Goal: Transaction & Acquisition: Book appointment/travel/reservation

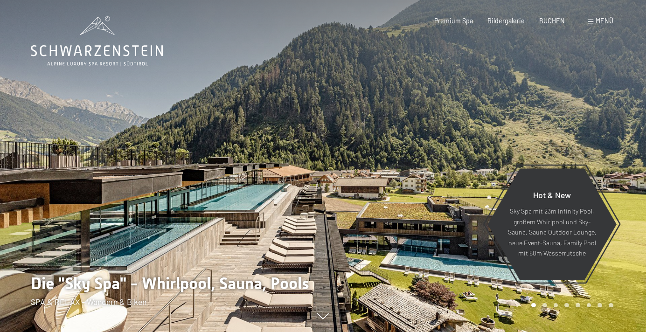
click at [550, 26] on div "BUCHEN" at bounding box center [552, 20] width 26 height 9
click at [545, 21] on span "BUCHEN" at bounding box center [552, 19] width 26 height 8
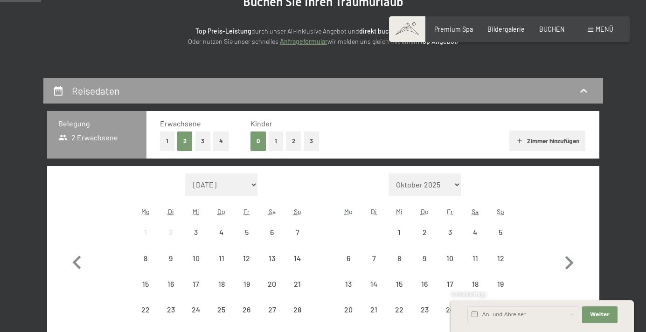
scroll to position [220, 0]
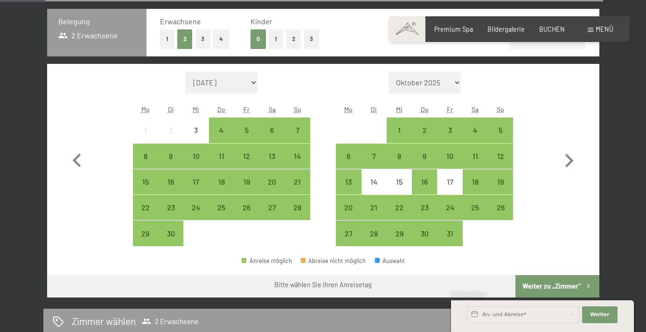
click at [273, 39] on button "1" at bounding box center [276, 38] width 14 height 19
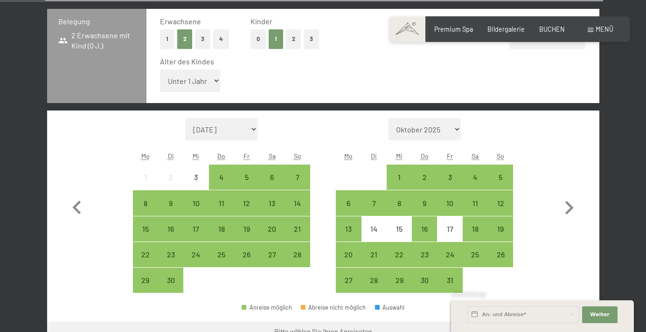
select select "1"
click option "1 Jahr" at bounding box center [0, 0] width 0 height 0
click at [573, 206] on icon "button" at bounding box center [569, 208] width 27 height 27
select select "2025-10-01"
select select "2025-11-01"
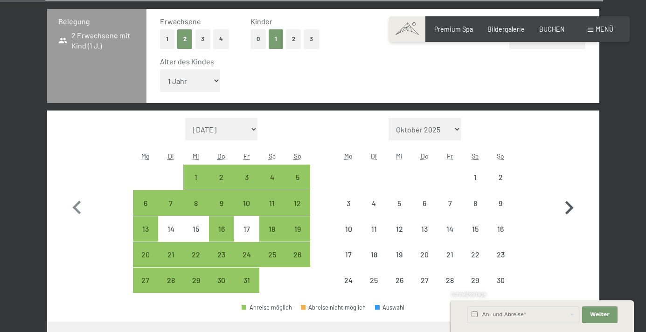
select select "2025-10-01"
select select "2025-11-01"
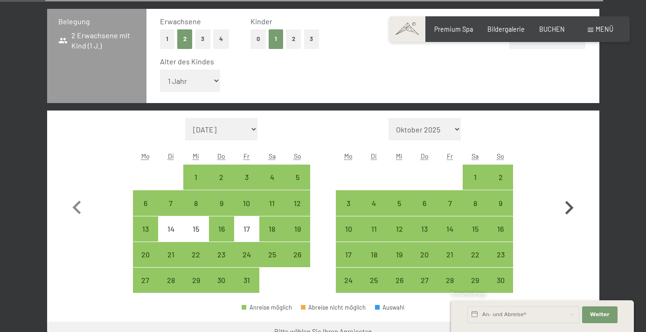
click at [573, 206] on icon "button" at bounding box center [569, 208] width 27 height 27
select select "2025-11-01"
select select "2025-12-01"
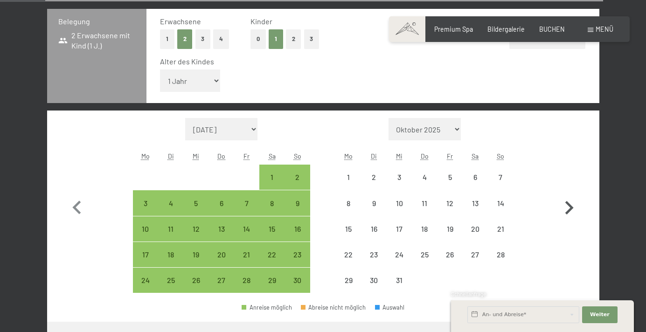
select select "2025-11-01"
select select "2025-12-01"
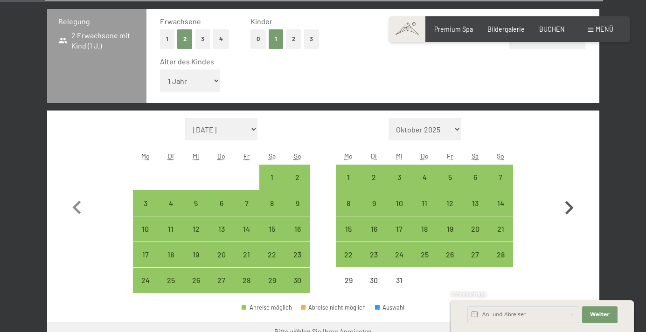
click at [573, 206] on icon "button" at bounding box center [569, 208] width 27 height 27
select select "2025-12-01"
select select "2026-01-01"
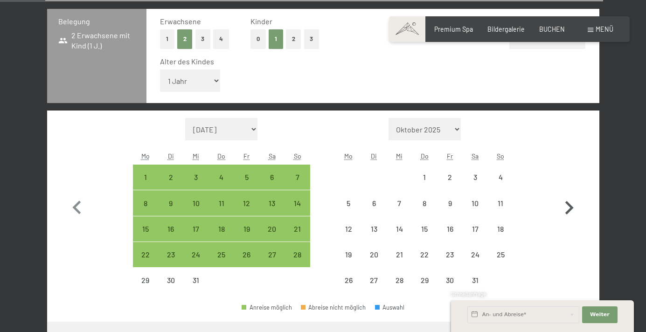
select select "2025-12-01"
select select "2026-01-01"
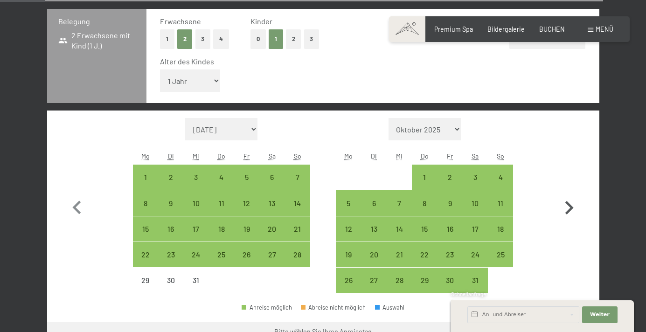
click at [573, 206] on icon "button" at bounding box center [569, 208] width 27 height 27
select select "2026-01-01"
select select "2026-02-01"
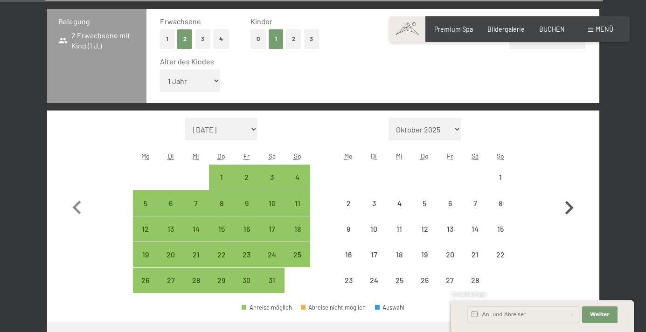
select select "2026-01-01"
select select "2026-02-01"
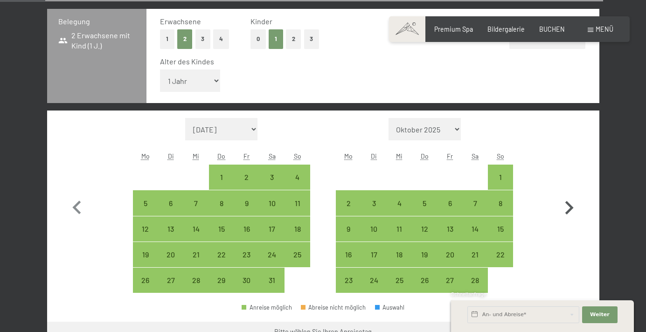
click at [573, 206] on icon "button" at bounding box center [569, 208] width 27 height 27
select select "2026-02-01"
select select "2026-03-01"
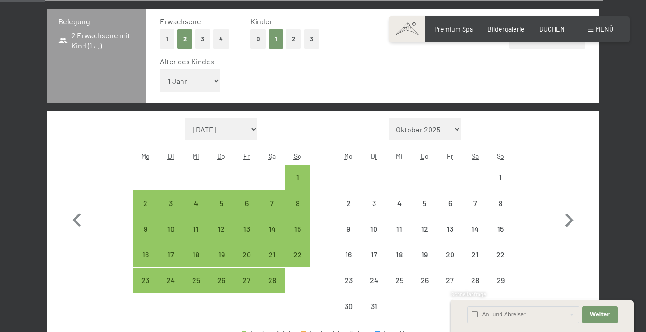
select select "2026-02-01"
select select "2026-03-01"
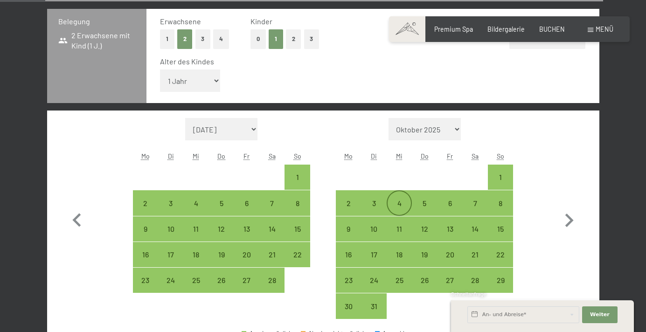
click at [403, 204] on div "4" at bounding box center [399, 211] width 23 height 23
select select "2026-02-01"
select select "2026-03-01"
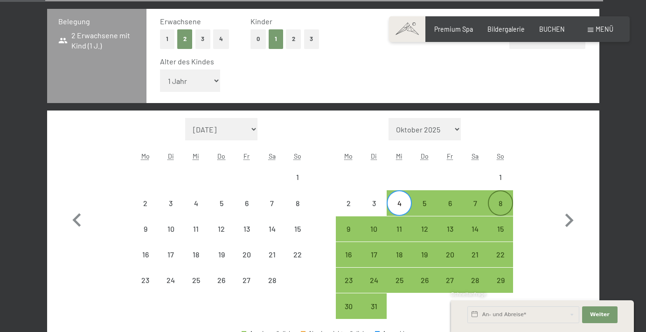
click at [503, 201] on div "8" at bounding box center [500, 211] width 23 height 23
select select "2026-02-01"
select select "2026-03-01"
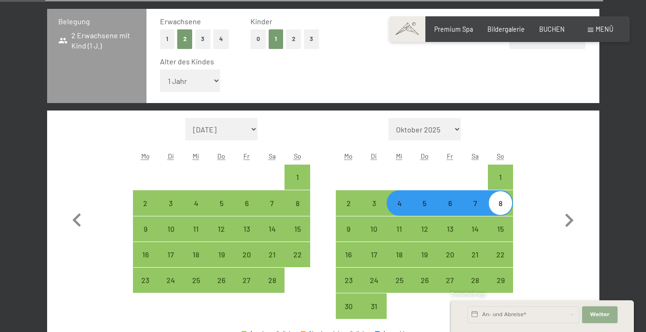
click at [598, 310] on button "Weiter Adressfelder ausblenden" at bounding box center [599, 315] width 35 height 17
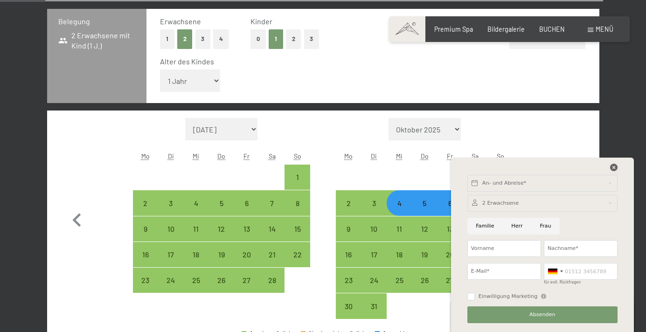
click at [612, 168] on icon at bounding box center [613, 167] width 7 height 7
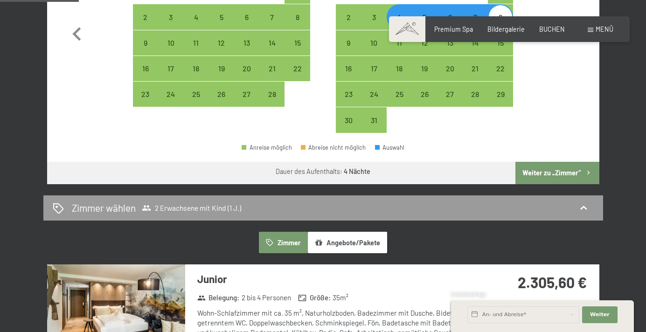
click at [555, 170] on button "Weiter zu „Zimmer“" at bounding box center [558, 173] width 84 height 22
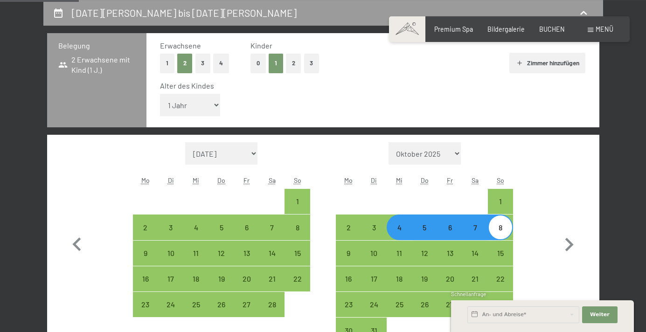
select select "2026-02-01"
select select "2026-03-01"
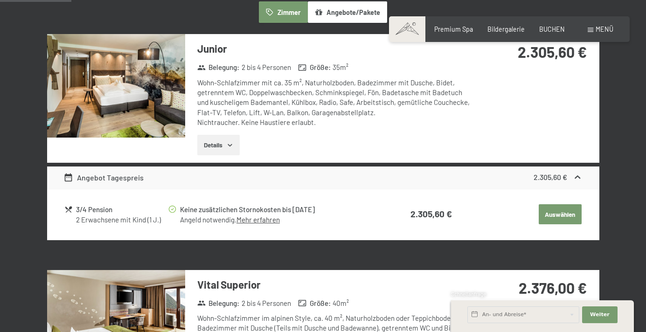
scroll to position [225, 0]
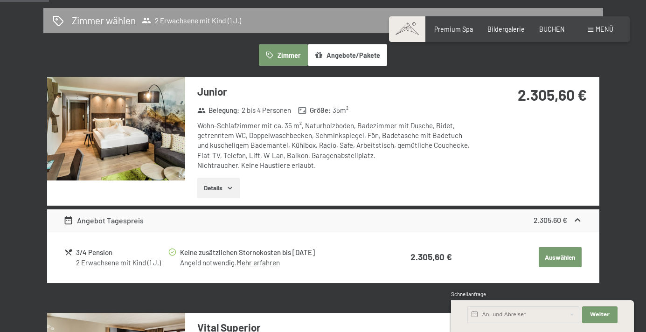
click at [126, 140] on img at bounding box center [116, 129] width 138 height 104
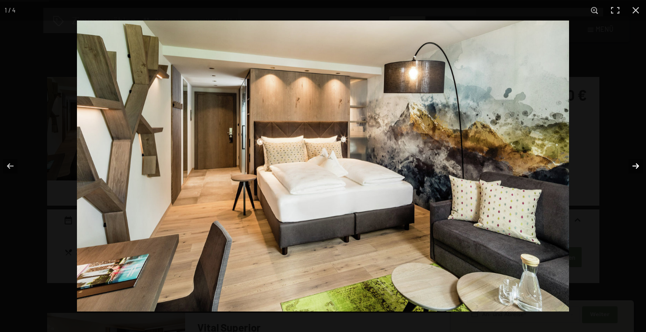
click at [633, 165] on button "button" at bounding box center [630, 166] width 33 height 47
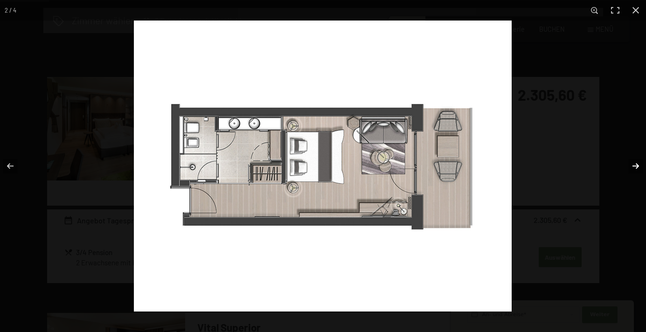
click at [633, 165] on button "button" at bounding box center [630, 166] width 33 height 47
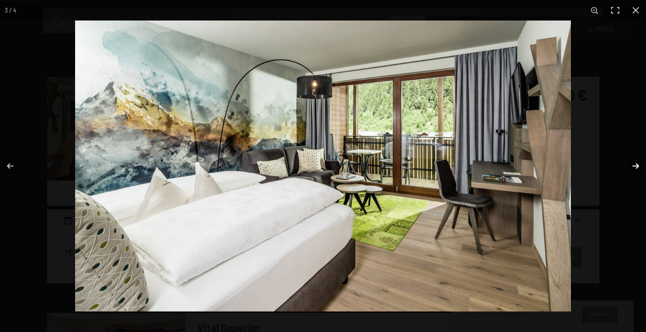
click at [633, 165] on button "button" at bounding box center [630, 166] width 33 height 47
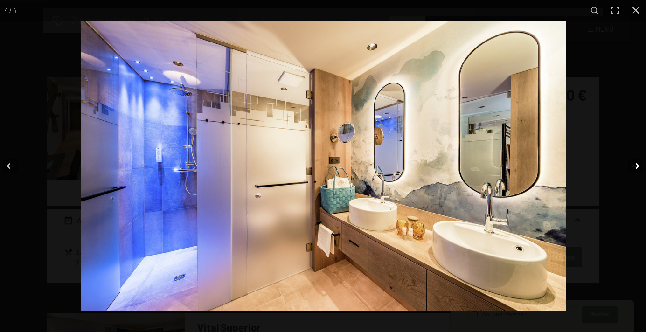
click at [633, 165] on button "button" at bounding box center [630, 166] width 33 height 47
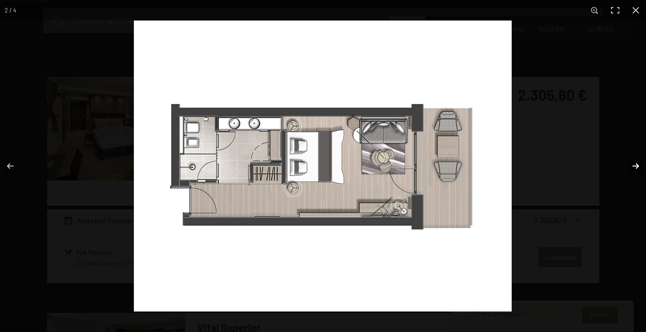
click at [633, 165] on button "button" at bounding box center [630, 166] width 33 height 47
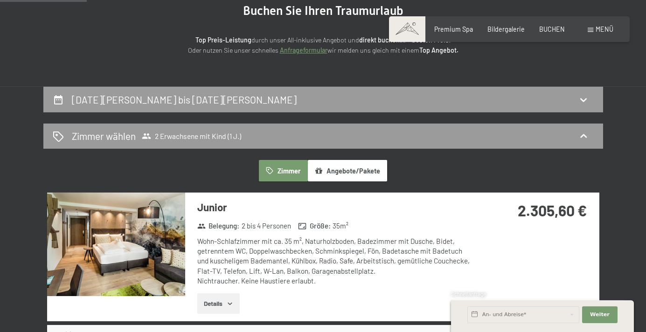
scroll to position [0, 0]
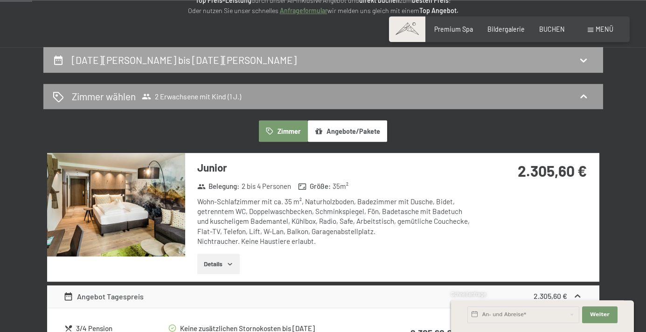
click at [283, 54] on div "4. März bis 8. März 2026" at bounding box center [323, 60] width 541 height 14
select select "1"
select select "2026-02-01"
select select "2026-03-01"
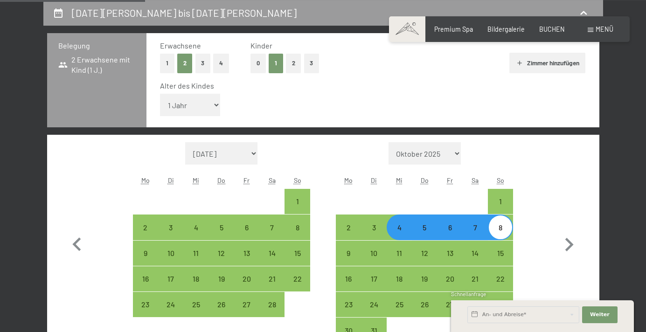
scroll to position [239, 0]
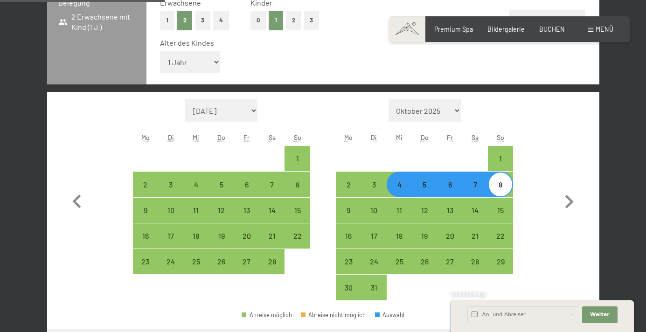
click at [504, 189] on div "8" at bounding box center [500, 192] width 23 height 23
select select "2026-02-01"
select select "2026-03-01"
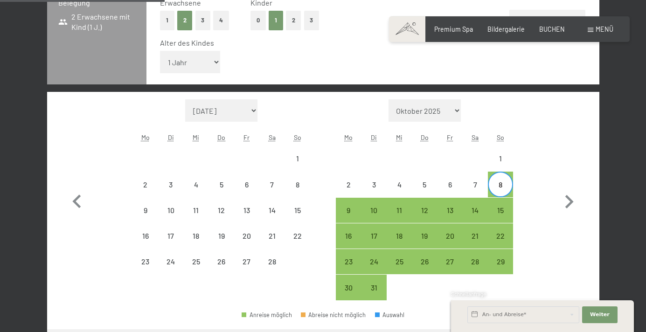
click at [504, 189] on div "8" at bounding box center [500, 192] width 23 height 23
select select "2026-02-01"
select select "2026-03-01"
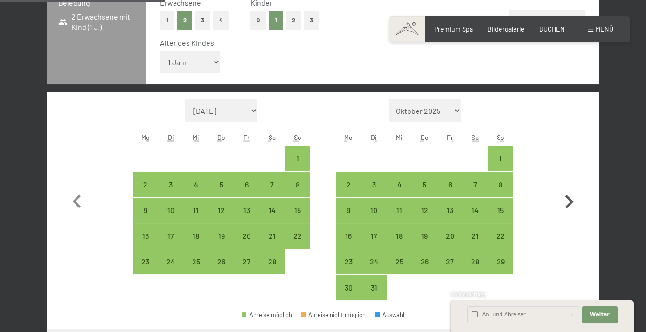
click at [567, 193] on icon "button" at bounding box center [569, 202] width 27 height 27
select select "2026-03-01"
select select "2026-04-01"
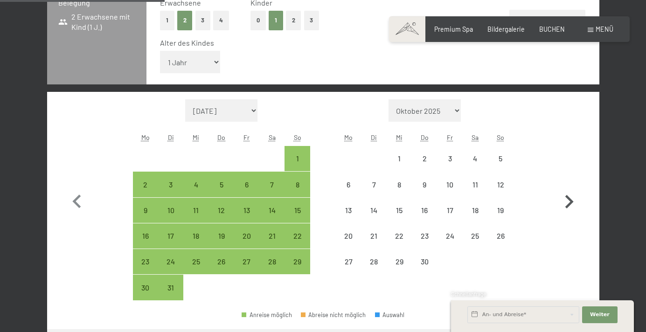
click at [567, 193] on icon "button" at bounding box center [569, 202] width 27 height 27
select select "2026-04-01"
select select "2026-05-01"
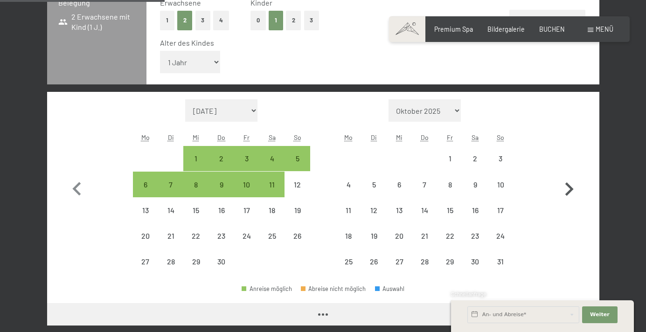
select select "2026-04-01"
select select "2026-05-01"
click at [567, 193] on icon "button" at bounding box center [569, 189] width 27 height 27
select select "2026-05-01"
select select "2026-06-01"
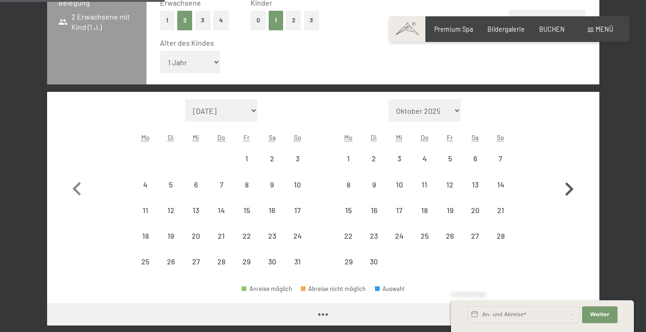
select select "2026-05-01"
select select "2026-06-01"
click at [567, 193] on icon "button" at bounding box center [569, 189] width 27 height 27
select select "2026-06-01"
select select "2026-07-01"
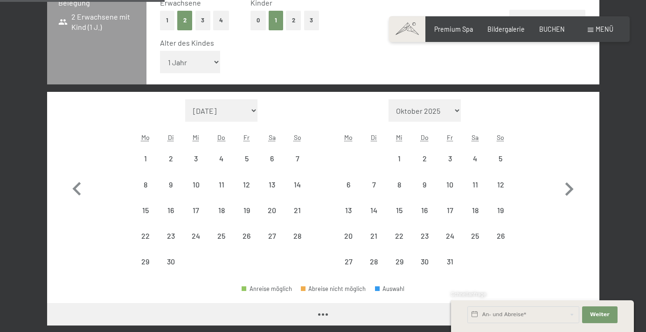
click at [611, 184] on div "Reisedaten Belegung 2 Erwachsene mit Kind (1 J.) Erwachsene 1 2 3 4 Kinder 0 1 …" at bounding box center [323, 196] width 622 height 479
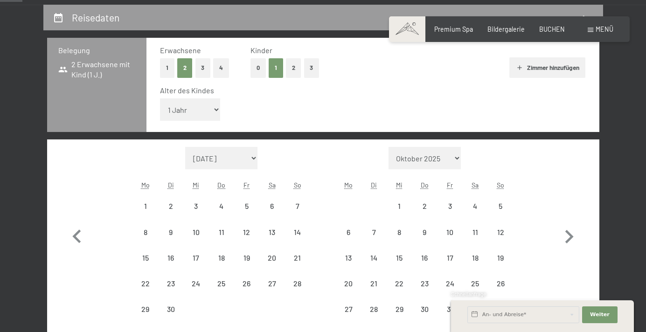
scroll to position [0, 0]
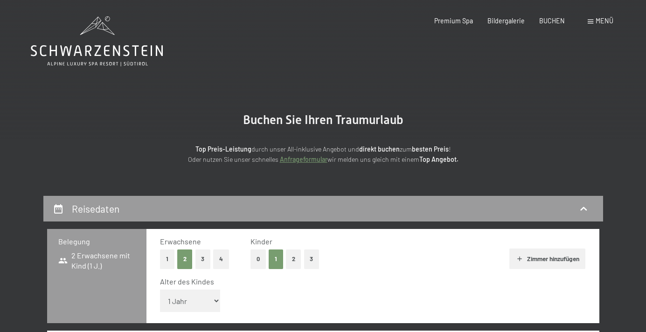
select select "2026-06-01"
select select "2026-07-01"
click at [561, 21] on span "BUCHEN" at bounding box center [552, 19] width 26 height 8
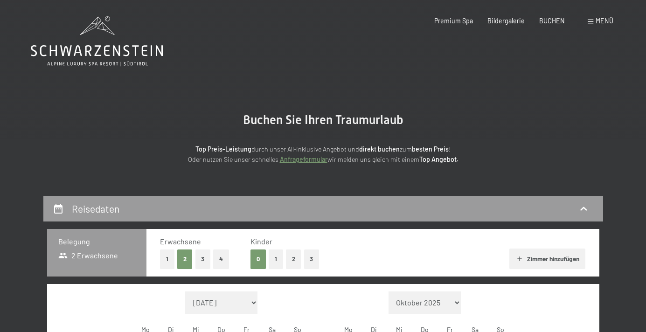
click at [595, 23] on div "Menü" at bounding box center [601, 20] width 26 height 9
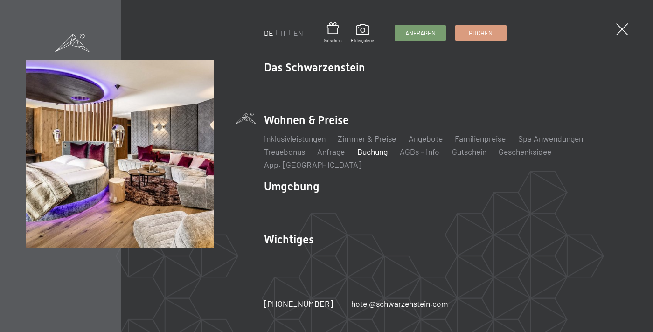
click at [377, 157] on link "Buchung" at bounding box center [372, 152] width 30 height 10
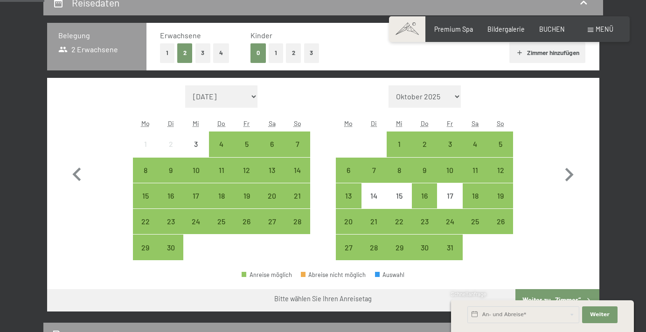
scroll to position [202, 0]
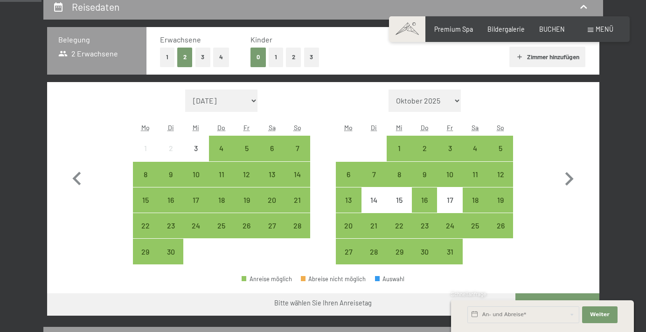
click at [300, 197] on span "Einwilligung Marketing*" at bounding box center [271, 192] width 77 height 9
click at [228, 197] on input "Einwilligung Marketing*" at bounding box center [223, 192] width 9 height 9
checkbox input "false"
click at [299, 203] on div "21" at bounding box center [297, 207] width 23 height 23
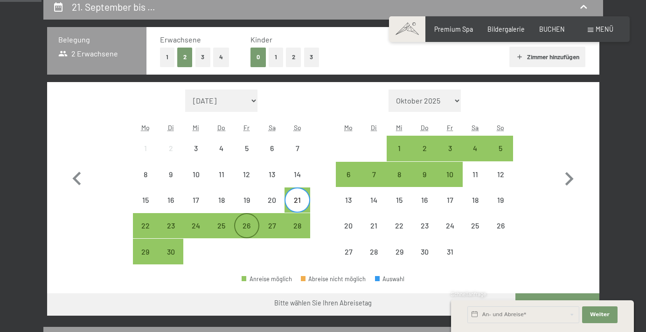
click at [251, 227] on div "26" at bounding box center [246, 233] width 23 height 23
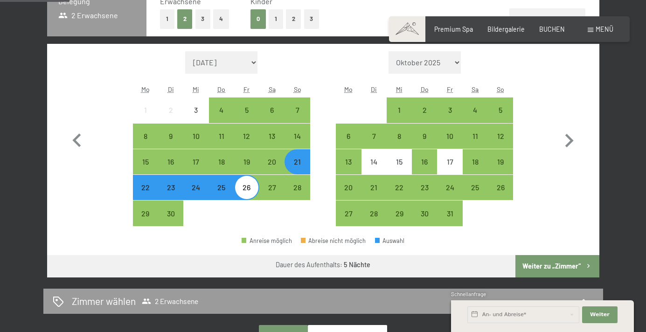
click at [544, 263] on button "Weiter zu „Zimmer“" at bounding box center [558, 266] width 84 height 22
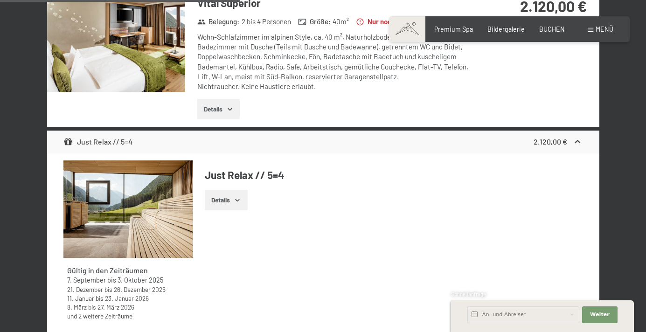
scroll to position [0, 0]
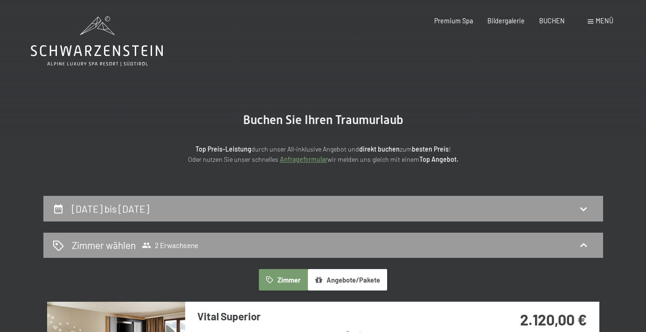
click at [83, 43] on icon at bounding box center [97, 41] width 132 height 50
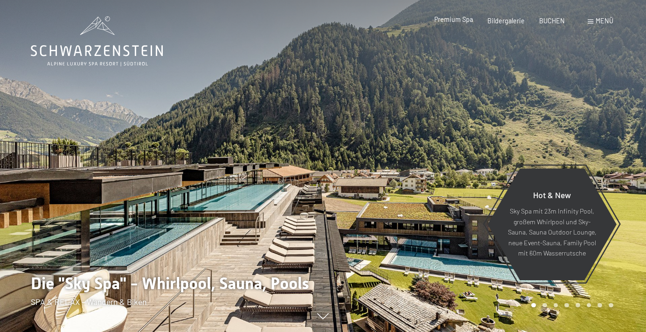
click at [455, 20] on span "Premium Spa" at bounding box center [453, 19] width 39 height 8
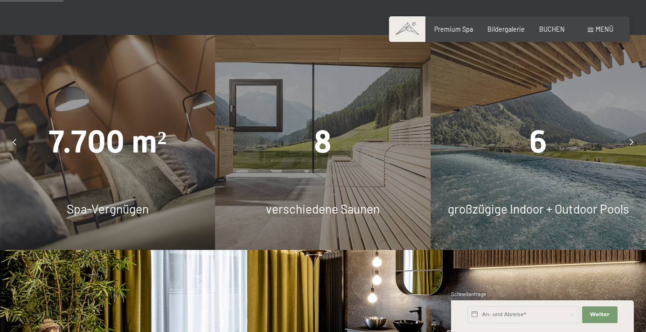
scroll to position [553, 0]
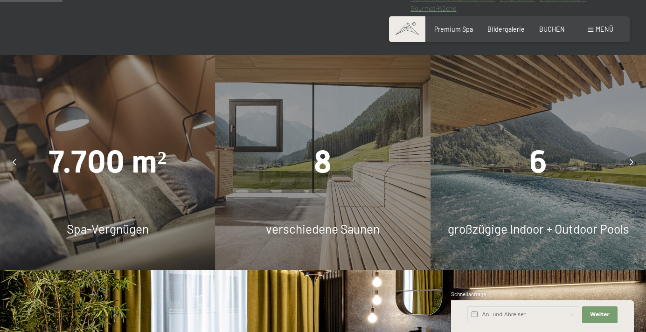
click at [629, 153] on div at bounding box center [632, 162] width 21 height 21
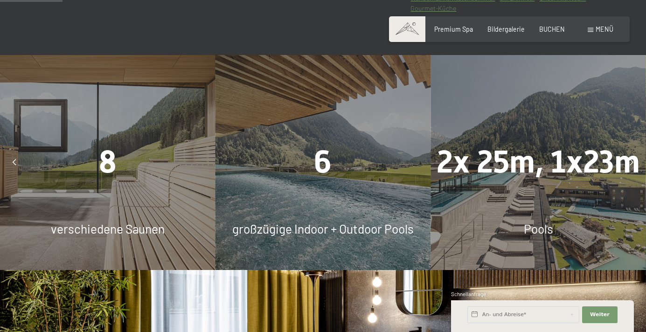
click at [629, 153] on div at bounding box center [632, 162] width 21 height 21
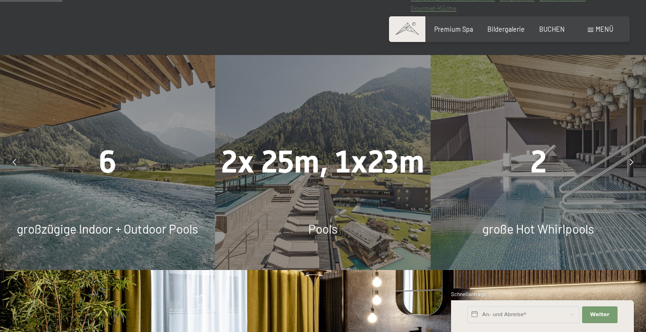
click at [629, 153] on div at bounding box center [632, 162] width 21 height 21
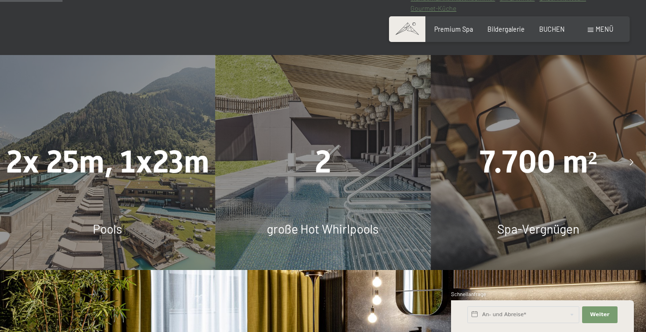
click at [629, 153] on div at bounding box center [632, 162] width 21 height 21
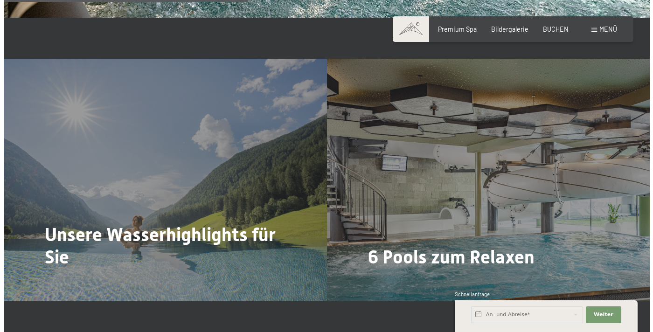
scroll to position [1856, 0]
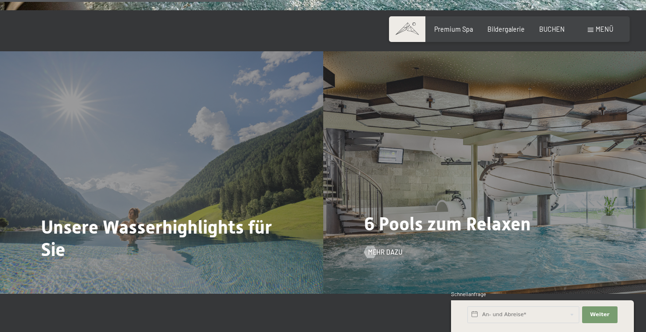
click at [423, 213] on span "6 Pools zum Relaxen" at bounding box center [447, 223] width 167 height 21
click at [371, 246] on div at bounding box center [370, 252] width 7 height 12
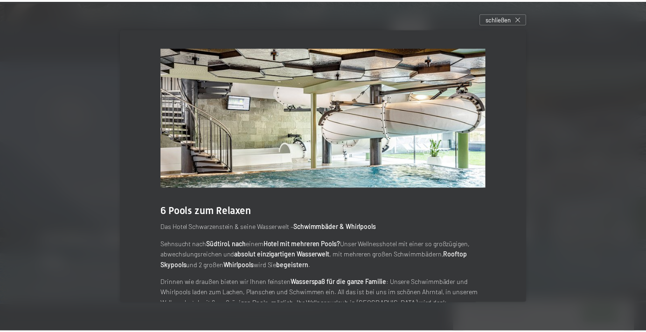
scroll to position [44, 0]
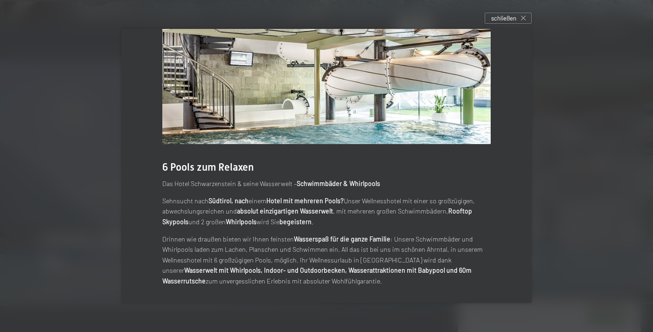
click at [482, 103] on img at bounding box center [326, 74] width 329 height 140
click at [505, 15] on span "schließen" at bounding box center [503, 18] width 25 height 8
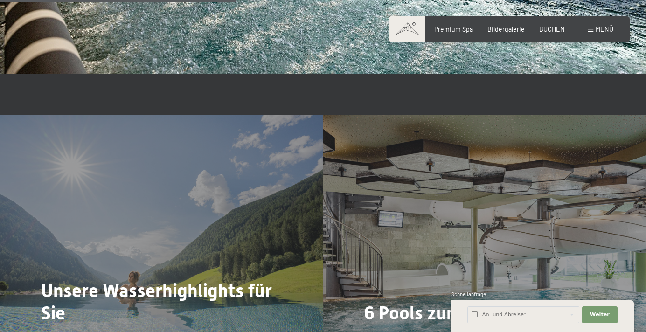
scroll to position [1792, 0]
click at [516, 32] on div "Bildergalerie" at bounding box center [506, 27] width 37 height 9
click at [514, 28] on span "Bildergalerie" at bounding box center [506, 28] width 37 height 8
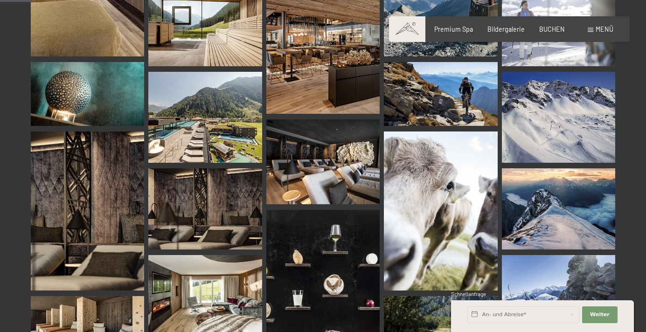
scroll to position [474, 0]
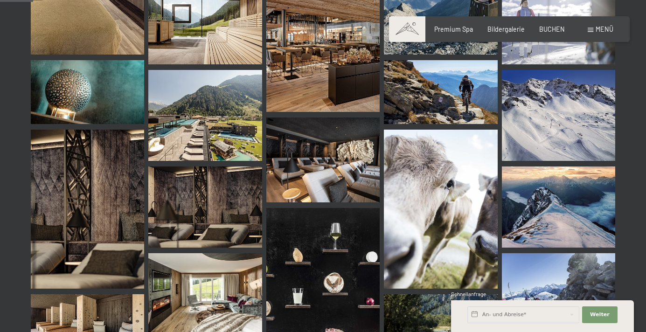
click at [206, 137] on img at bounding box center [204, 115] width 113 height 91
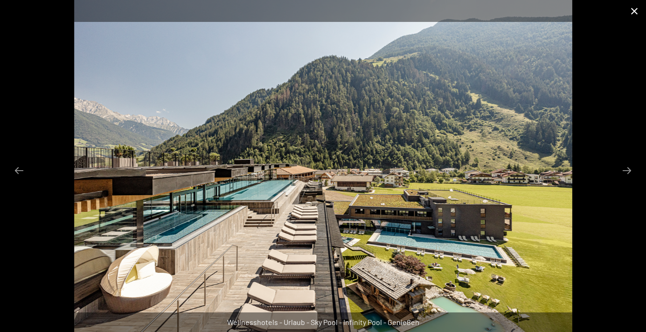
click at [636, 10] on button "Close gallery" at bounding box center [634, 11] width 23 height 22
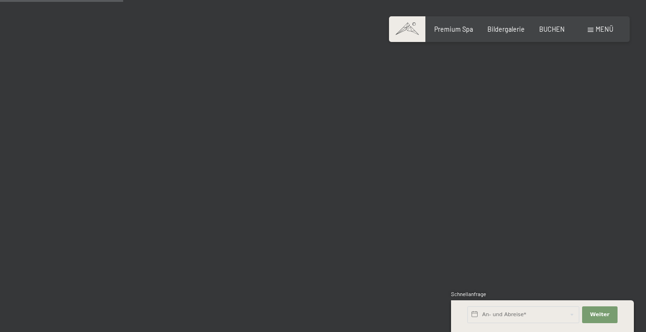
scroll to position [1762, 0]
